Goal: Find specific page/section

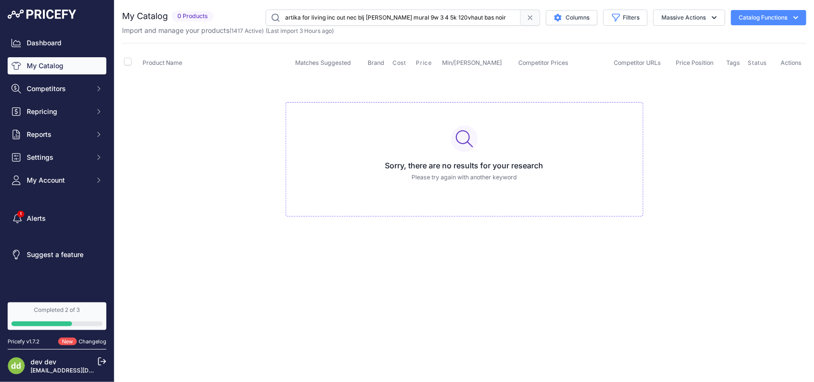
click at [353, 16] on input "artika for living inc out nec blj [PERSON_NAME] mural 9w 3 4 5k 120vhaut bas no…" at bounding box center [393, 18] width 255 height 16
type input "borne de recharge fixe evduty 50 40a pour vehicule electrique sans prise"
click at [435, 18] on input "borne de recharge fixe evduty 50 40a pour vehicule electrique sans prise" at bounding box center [393, 18] width 255 height 16
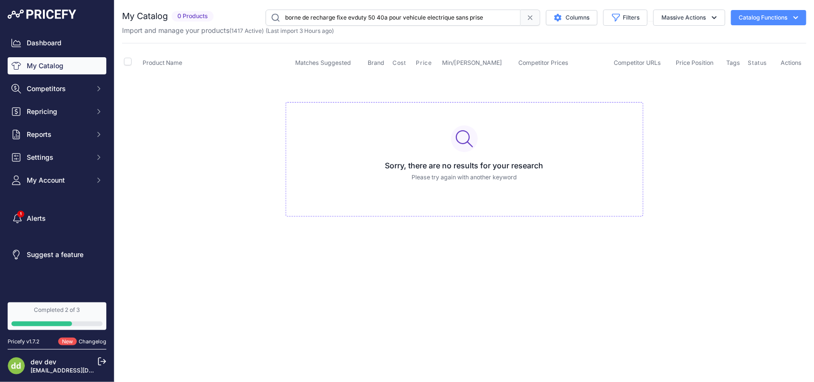
click at [435, 18] on input "borne de recharge fixe evduty 50 40a pour vehicule electrique sans prise" at bounding box center [393, 18] width 255 height 16
